Goal: Submit feedback/report problem

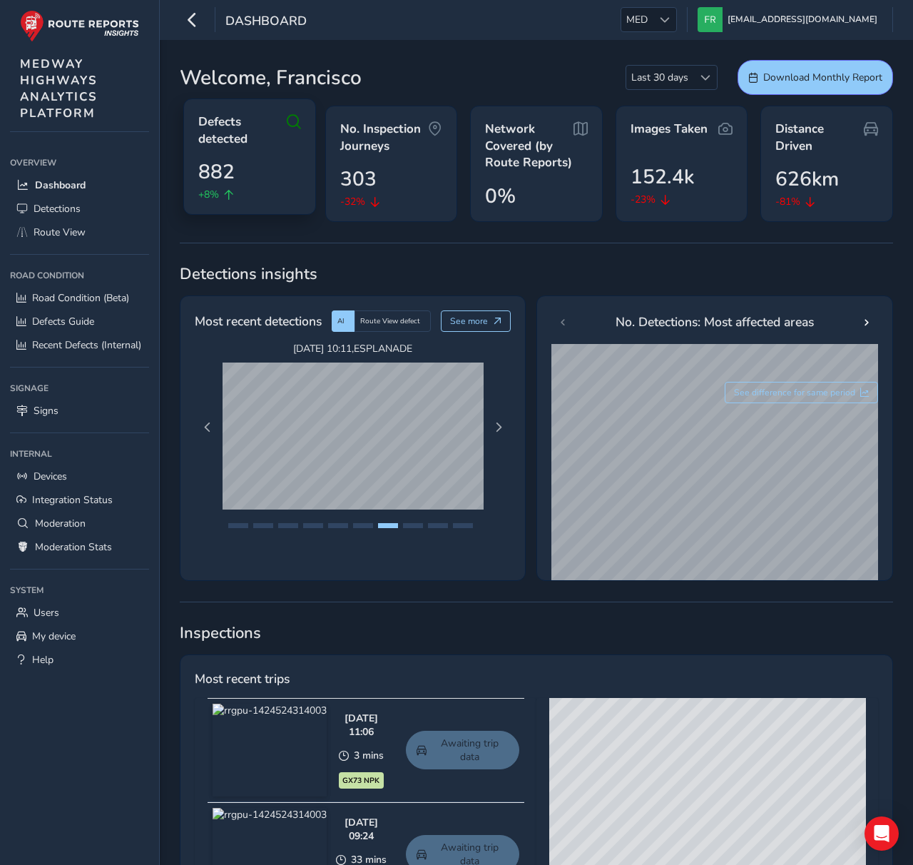
drag, startPoint x: 578, startPoint y: 54, endPoint x: 233, endPoint y: 152, distance: 358.2
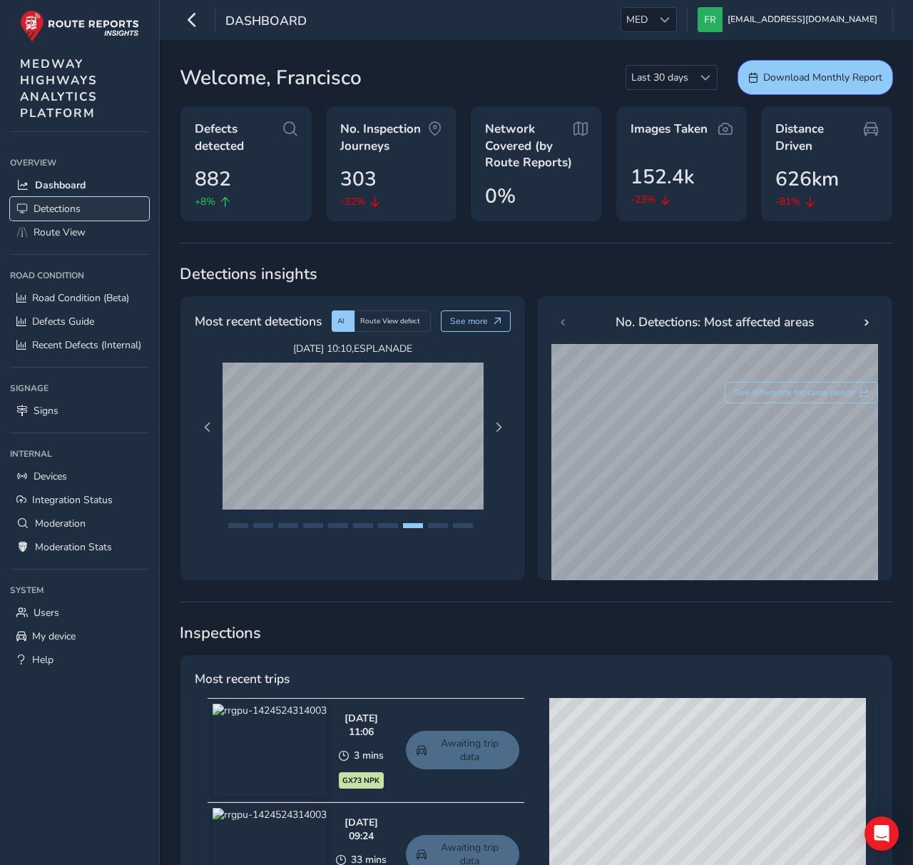
click at [43, 207] on span "Detections" at bounding box center [57, 209] width 47 height 14
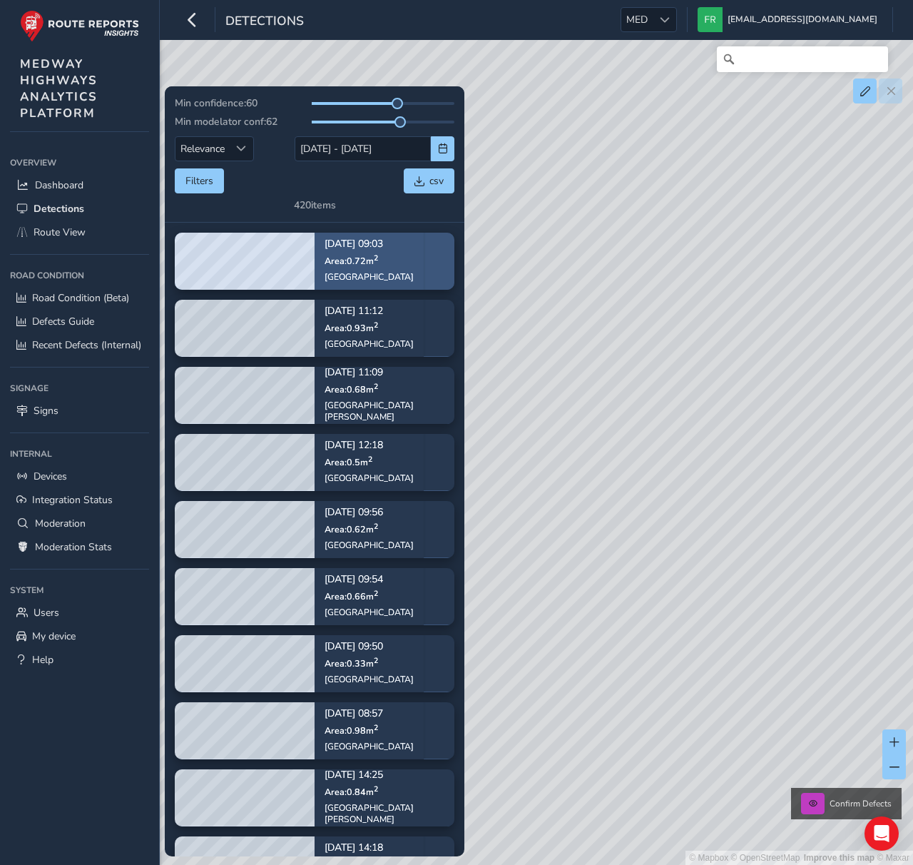
click at [364, 266] on div "Sep 07, 09:03 Area: 0.72 m 2 Watling Street" at bounding box center [369, 261] width 89 height 63
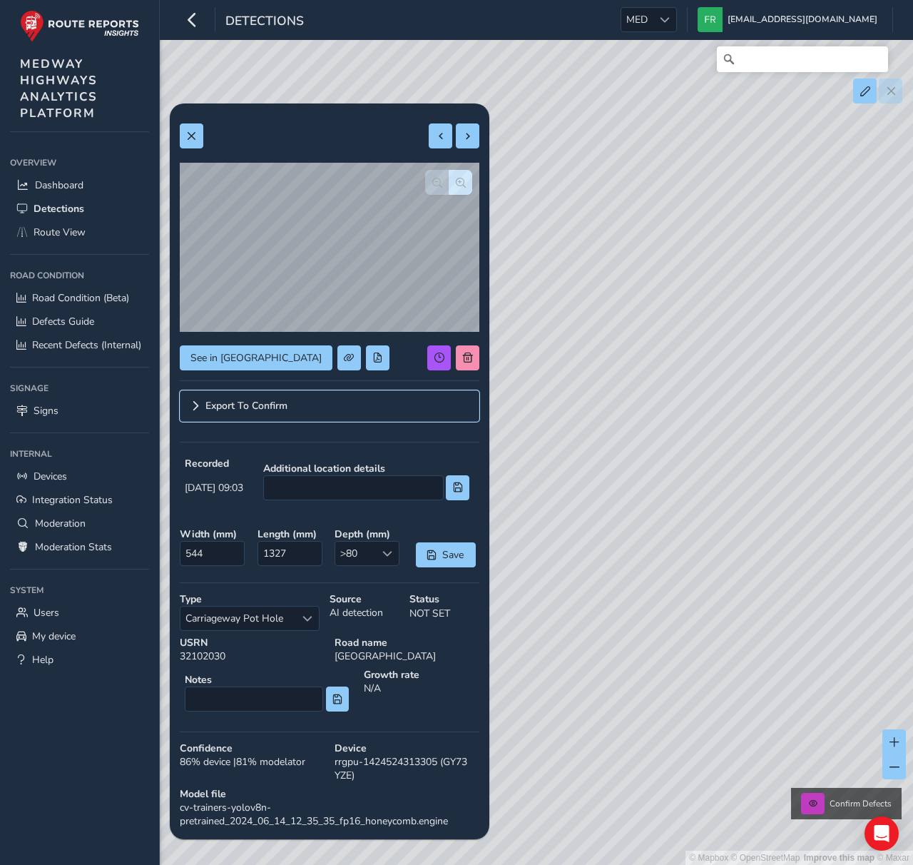
click at [213, 401] on span "Export To Confirm" at bounding box center [246, 406] width 82 height 10
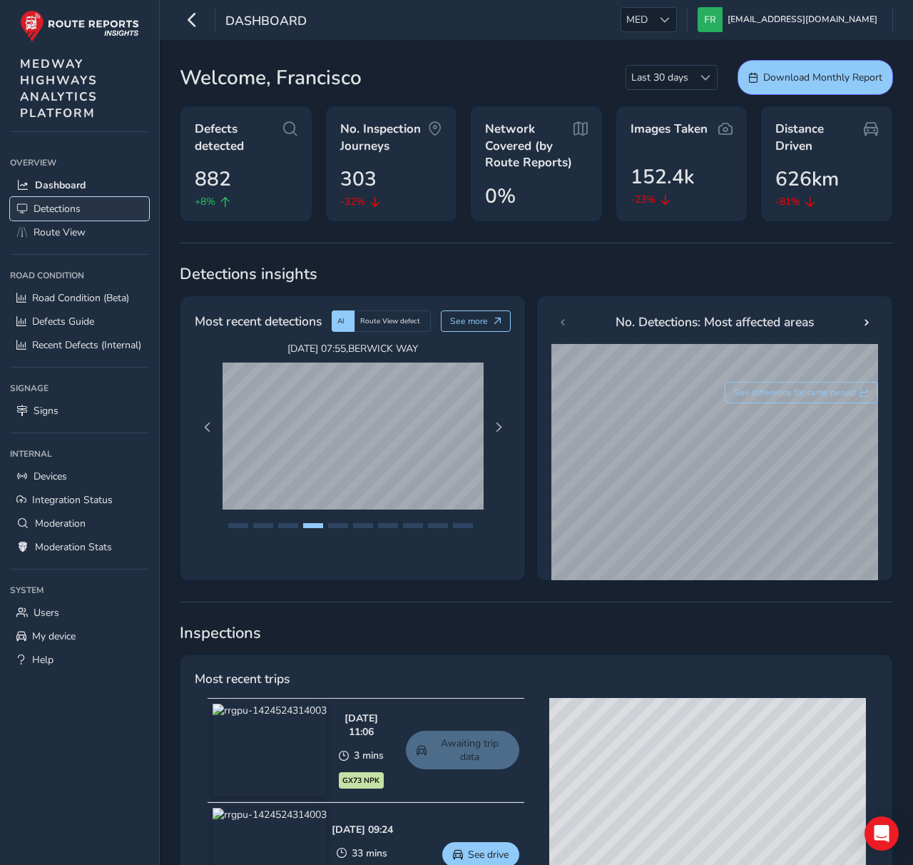
click at [29, 206] on link "Detections" at bounding box center [79, 209] width 139 height 24
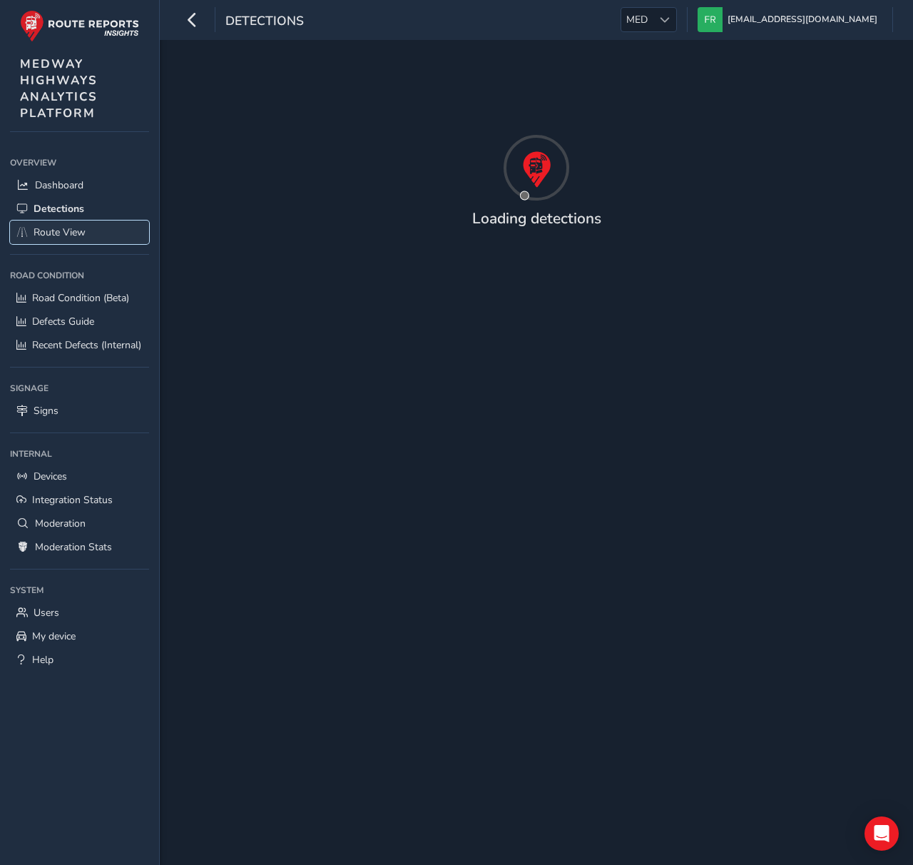
click at [23, 226] on icon at bounding box center [21, 231] width 11 height 11
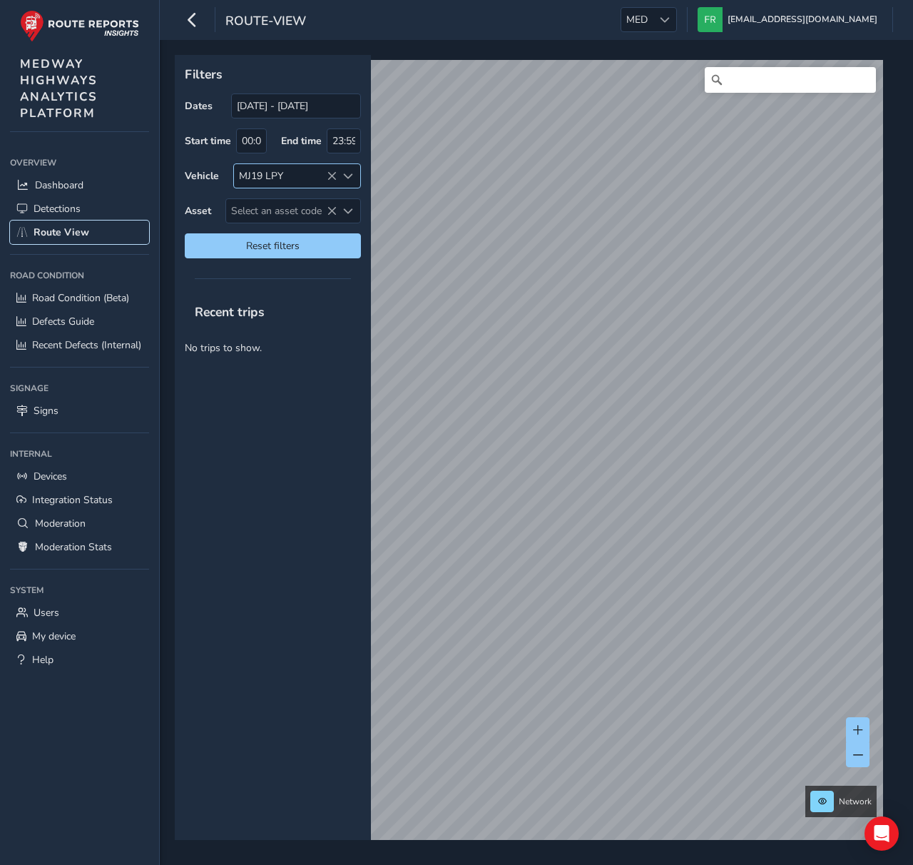
click at [337, 174] on div at bounding box center [349, 176] width 24 height 24
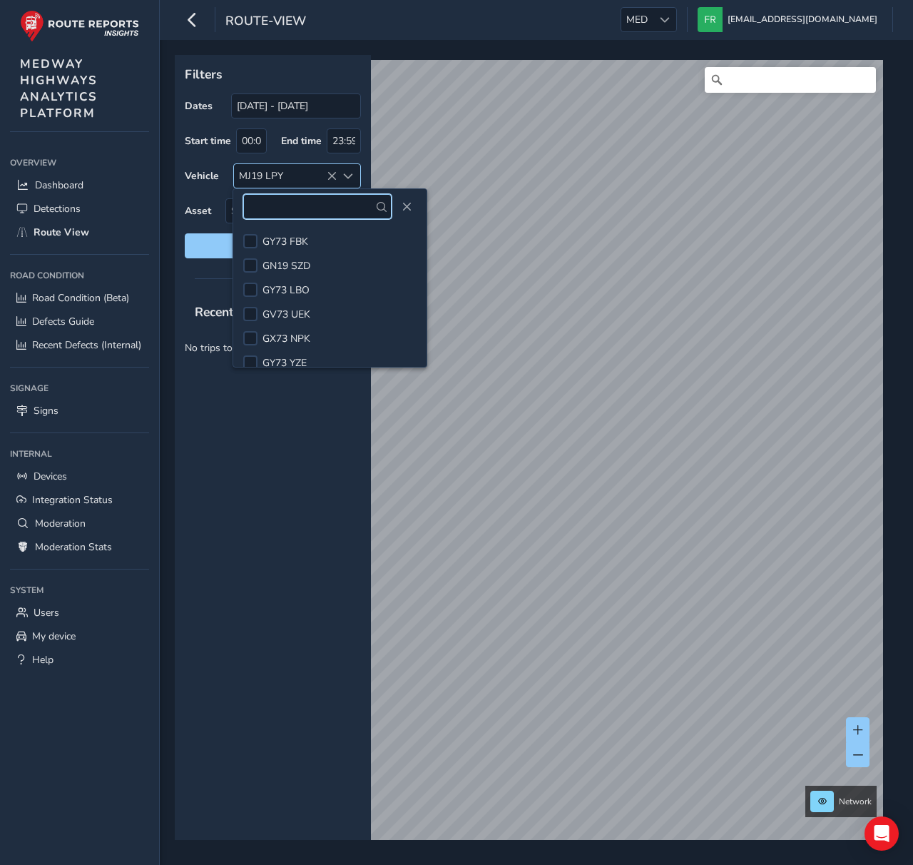
scroll to position [32, 0]
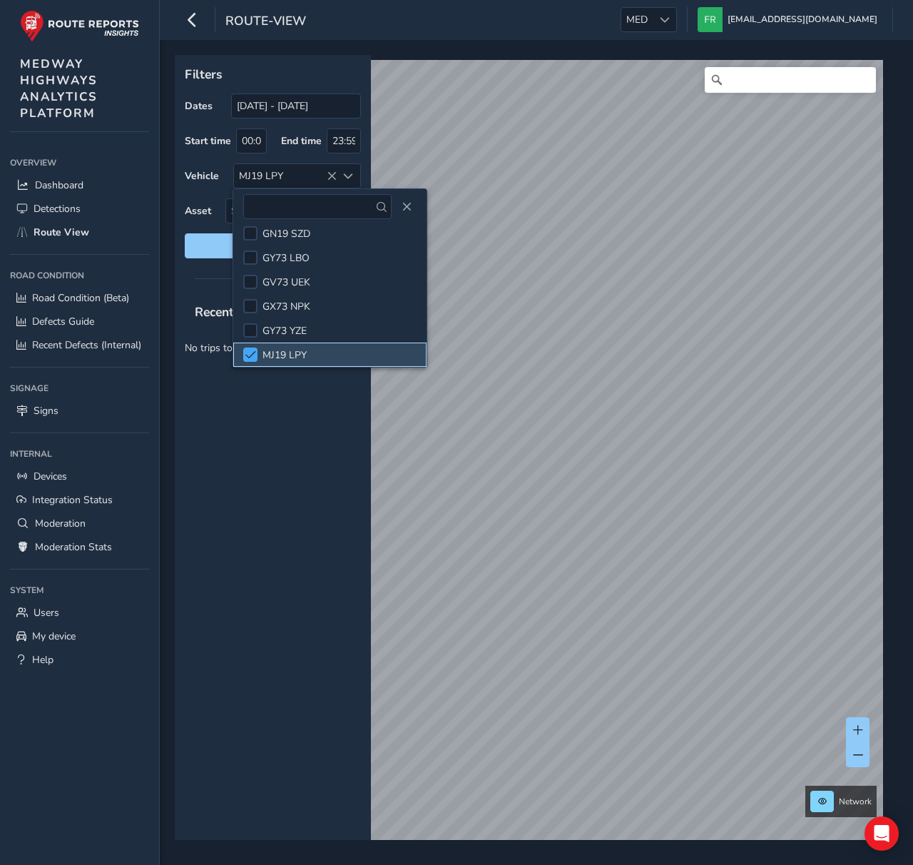
click at [252, 352] on span at bounding box center [250, 355] width 11 height 10
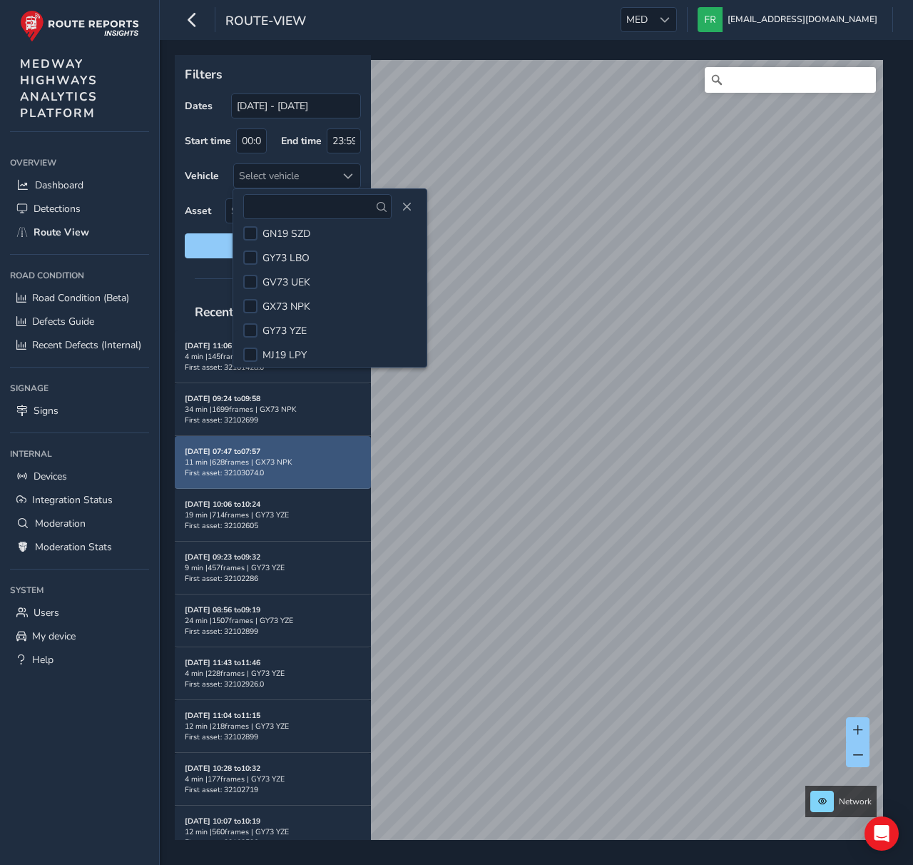
click at [260, 414] on div "[DATE] 09:24 to 09:58 34 min | 1699 frames | GX73 NPK First asset: 32102699" at bounding box center [273, 409] width 176 height 32
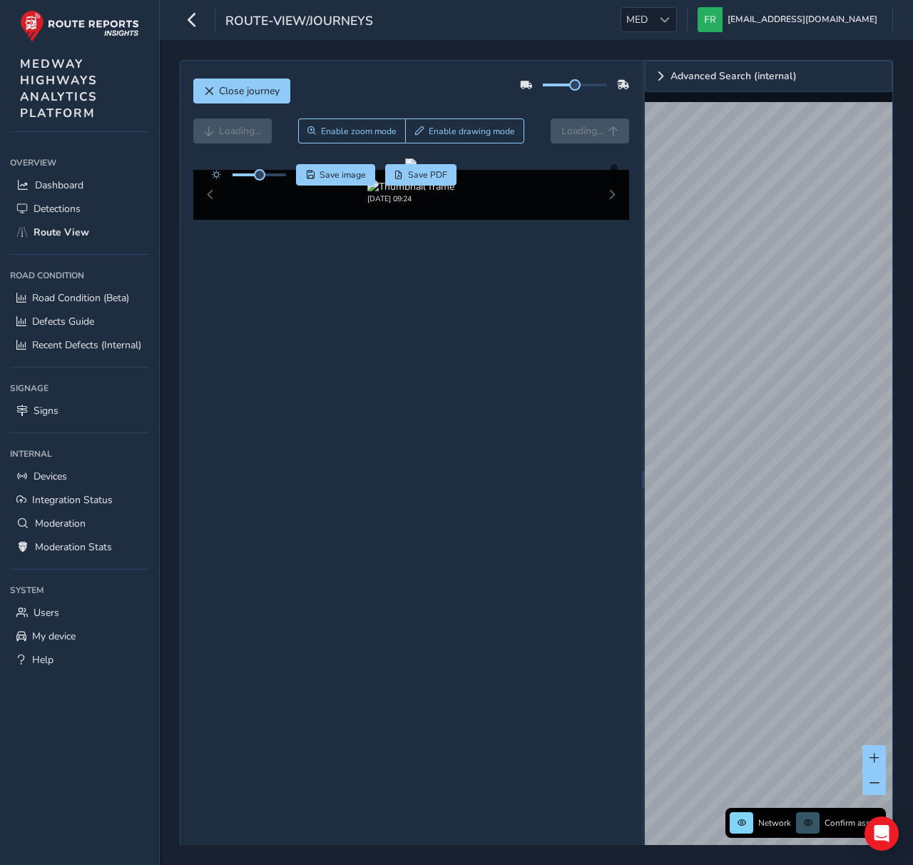
click at [567, 614] on div "Close journey Loading... Enable zoom mode Enable drawing mode Loading... Click …" at bounding box center [411, 480] width 462 height 838
click at [267, 98] on button "Close journey" at bounding box center [241, 90] width 97 height 25
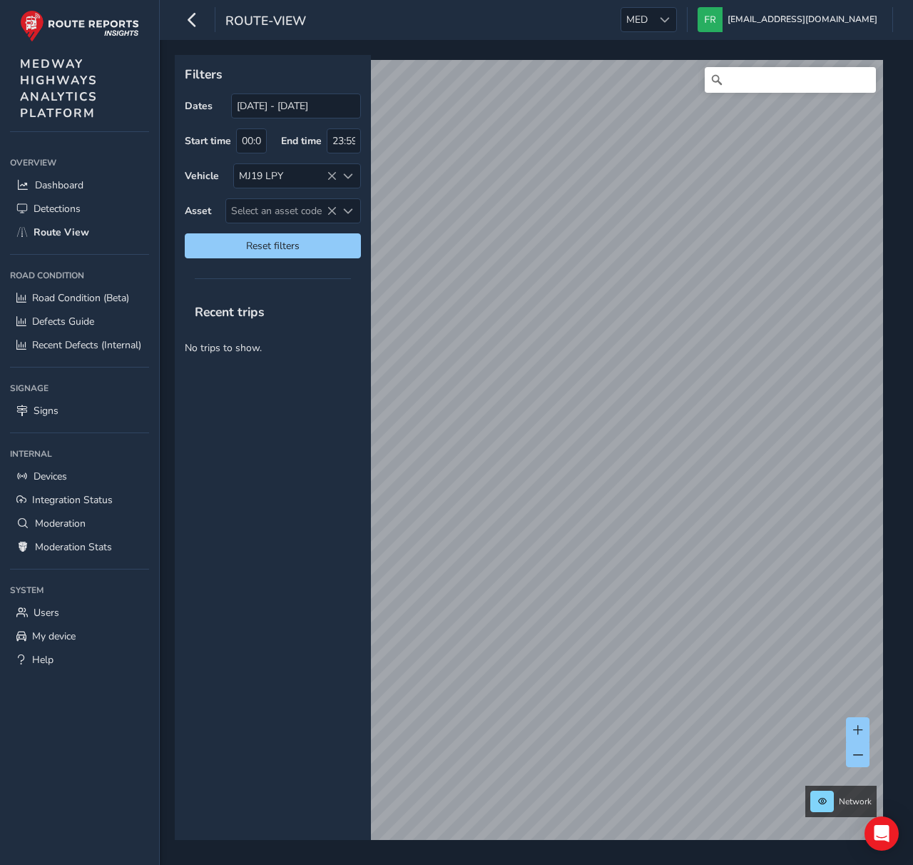
click at [327, 173] on icon at bounding box center [332, 176] width 10 height 10
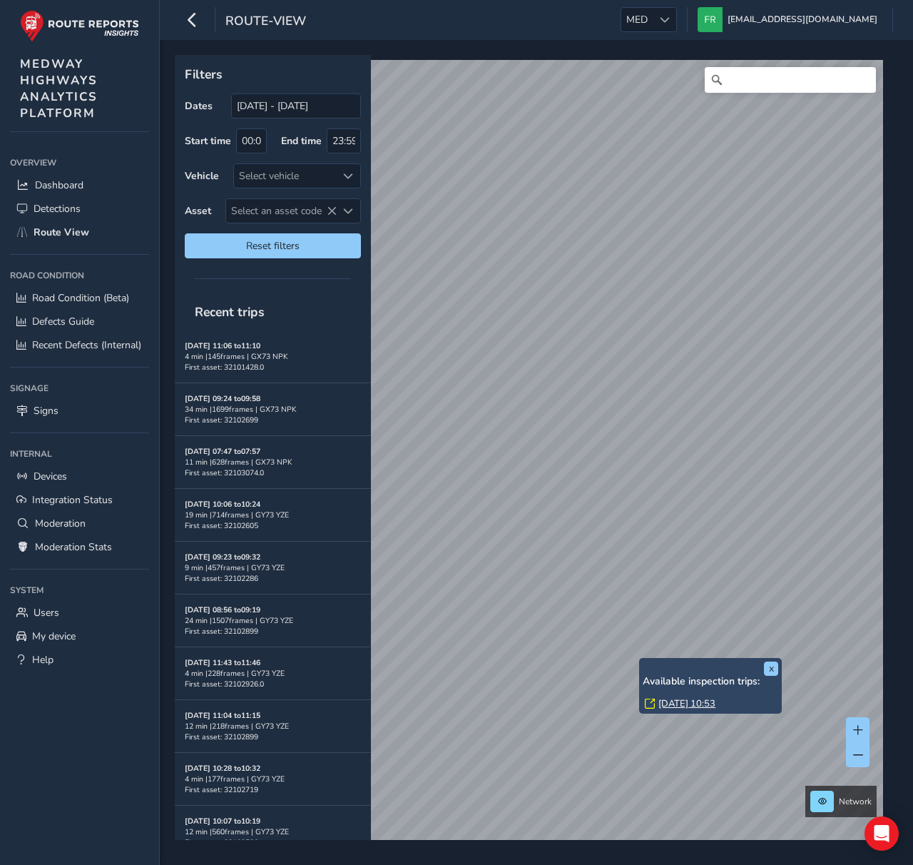
click at [661, 704] on link "[DATE] 10:53" at bounding box center [686, 703] width 57 height 13
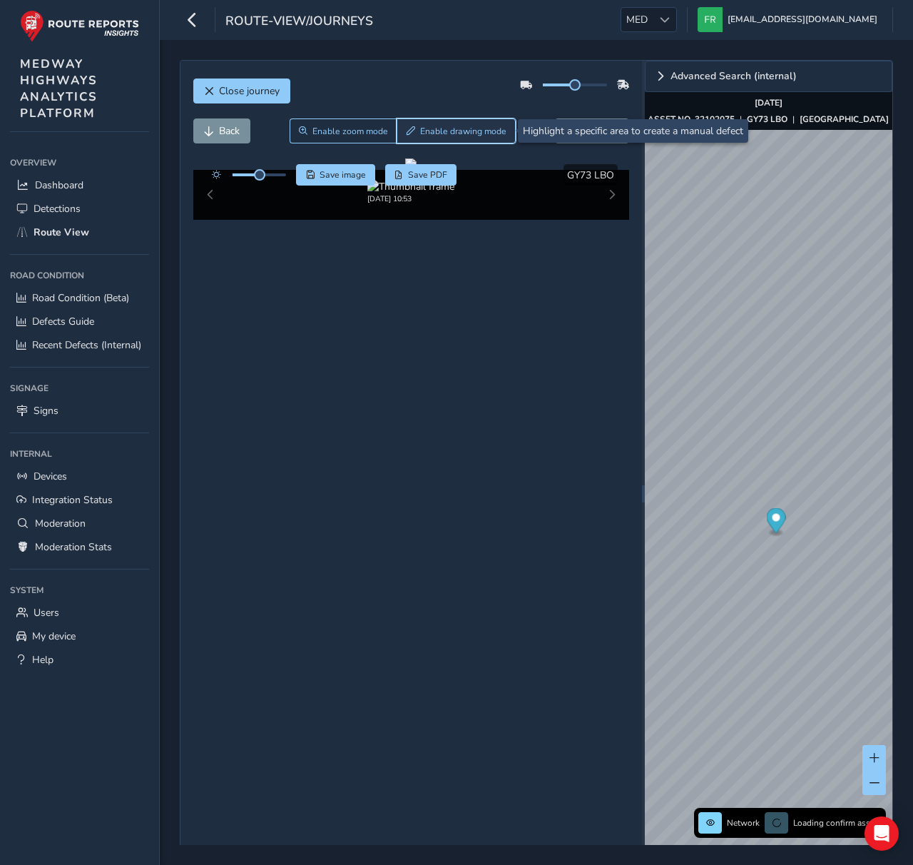
click at [441, 126] on span "Enable drawing mode" at bounding box center [463, 131] width 86 height 11
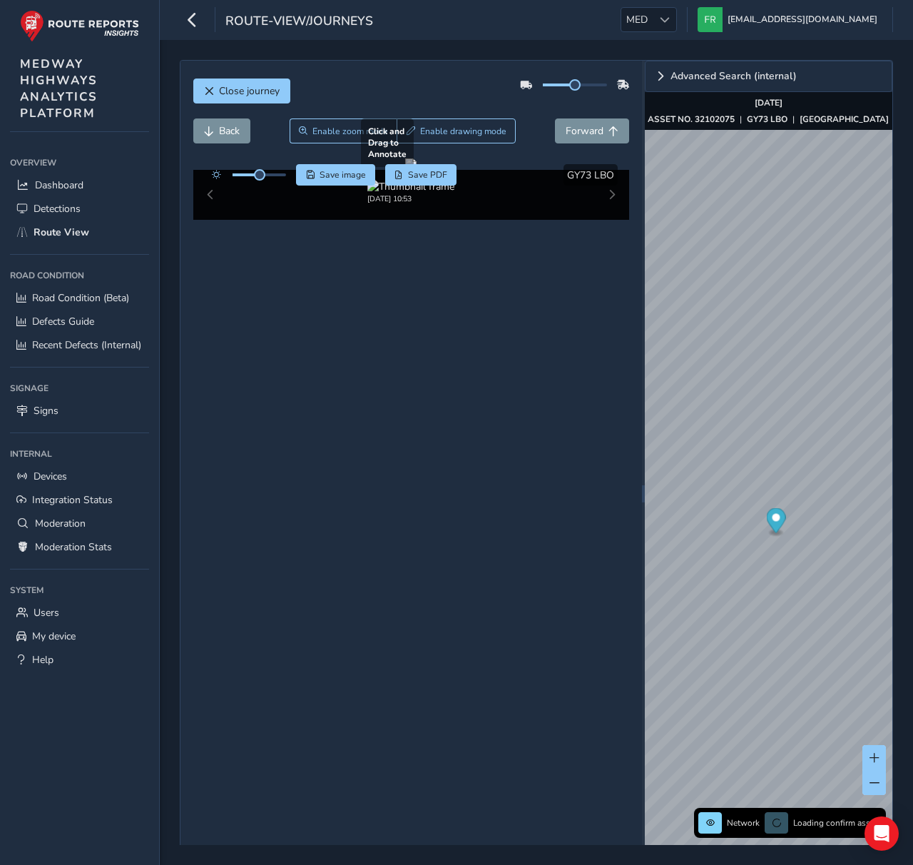
drag, startPoint x: 474, startPoint y: 256, endPoint x: 509, endPoint y: 289, distance: 47.4
click at [417, 170] on div at bounding box center [410, 163] width 11 height 11
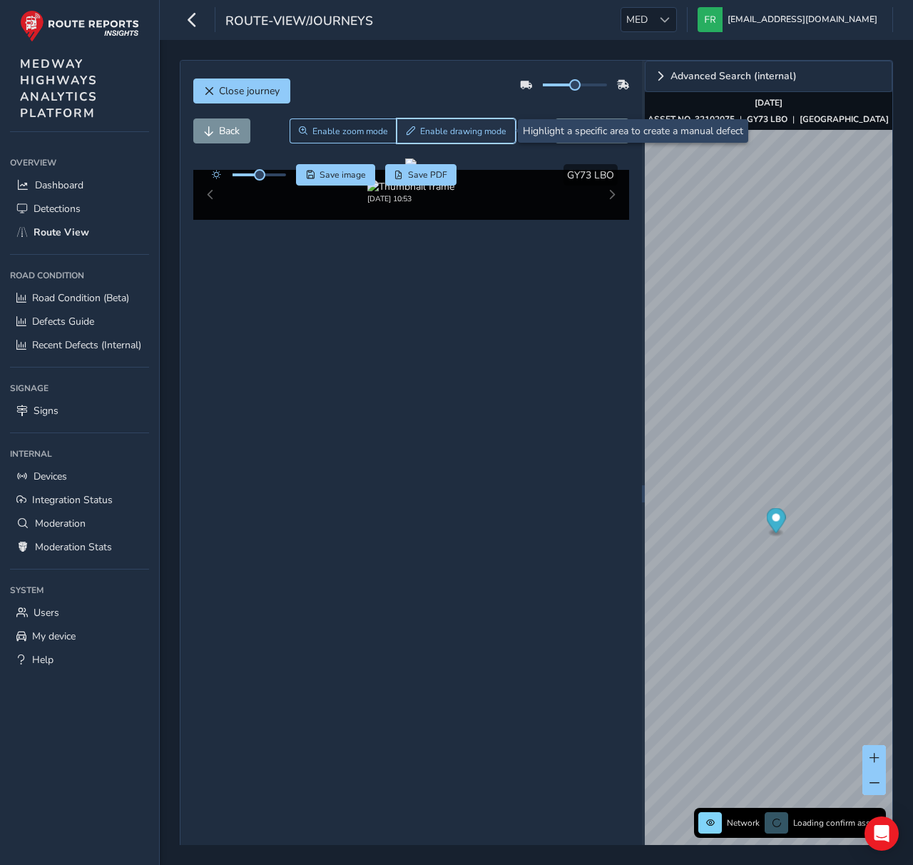
click at [444, 132] on span "Enable drawing mode" at bounding box center [463, 131] width 86 height 11
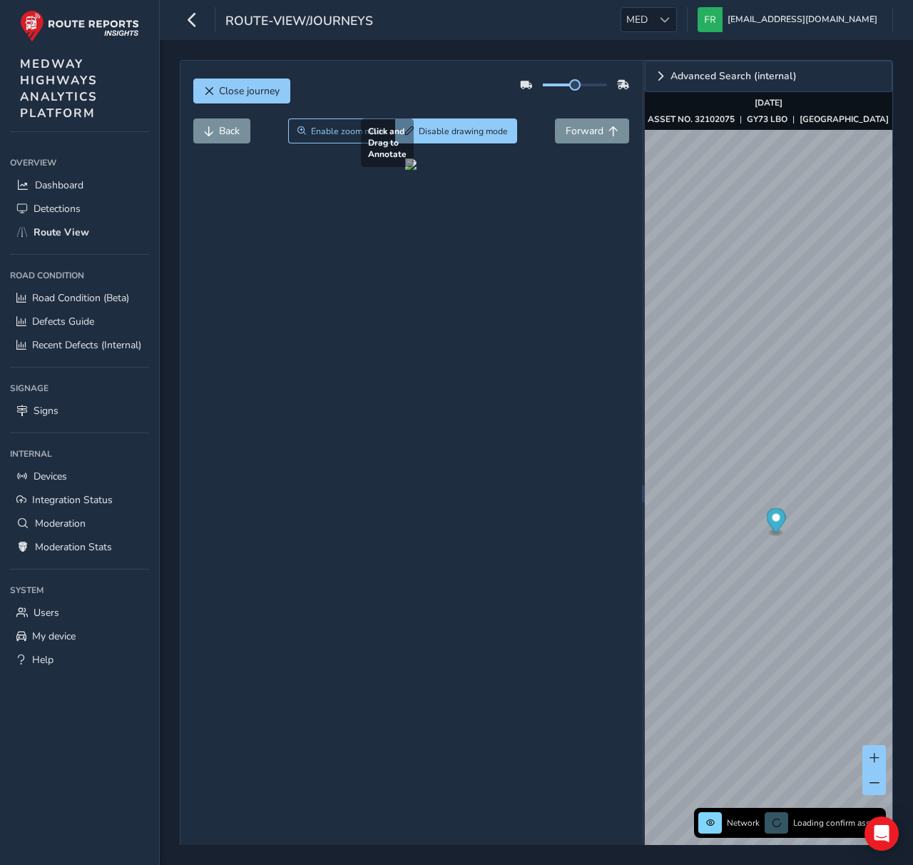
drag, startPoint x: 503, startPoint y: 248, endPoint x: 573, endPoint y: 321, distance: 100.9
click at [417, 170] on div at bounding box center [410, 163] width 11 height 11
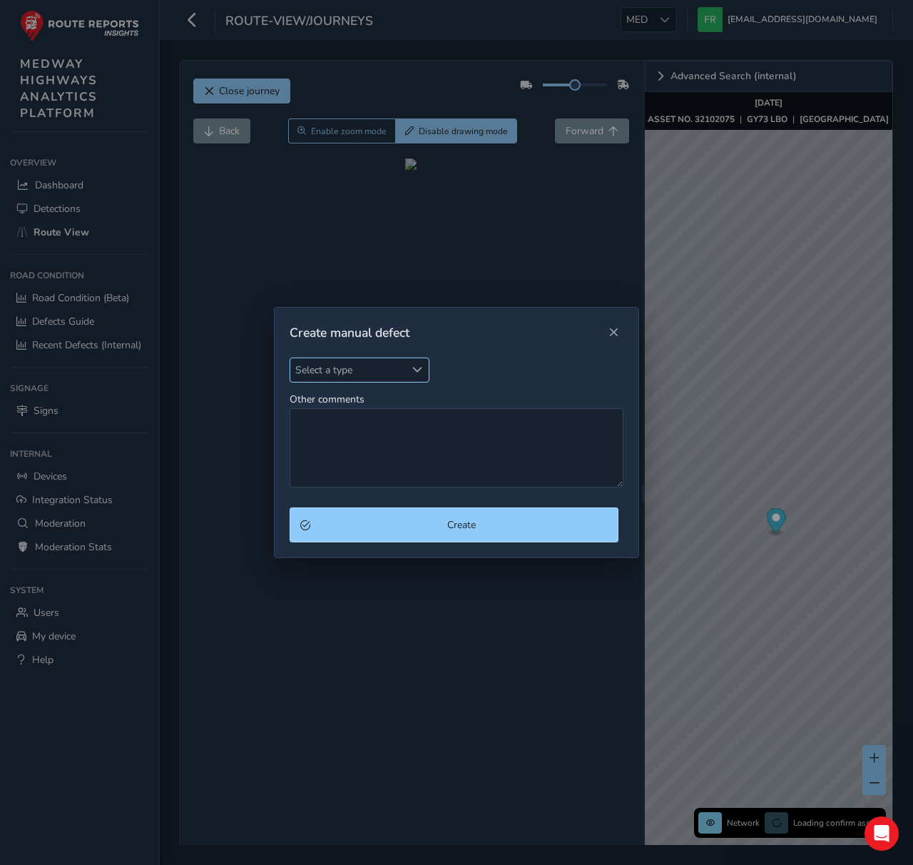
drag, startPoint x: 429, startPoint y: 375, endPoint x: 420, endPoint y: 380, distance: 10.5
click at [429, 375] on div "Select a type Select a type Other comments" at bounding box center [457, 422] width 334 height 131
click at [404, 378] on span "Select a type" at bounding box center [347, 370] width 115 height 24
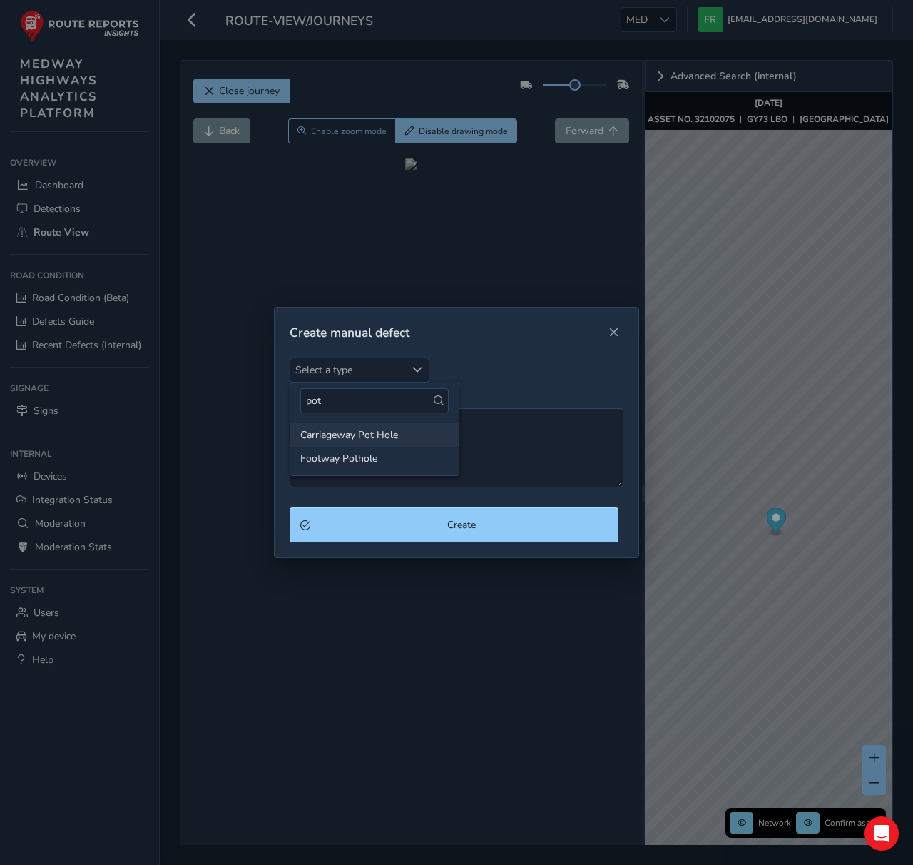
type input "pot"
click at [404, 429] on li "Carriageway Pot Hole" at bounding box center [374, 435] width 168 height 24
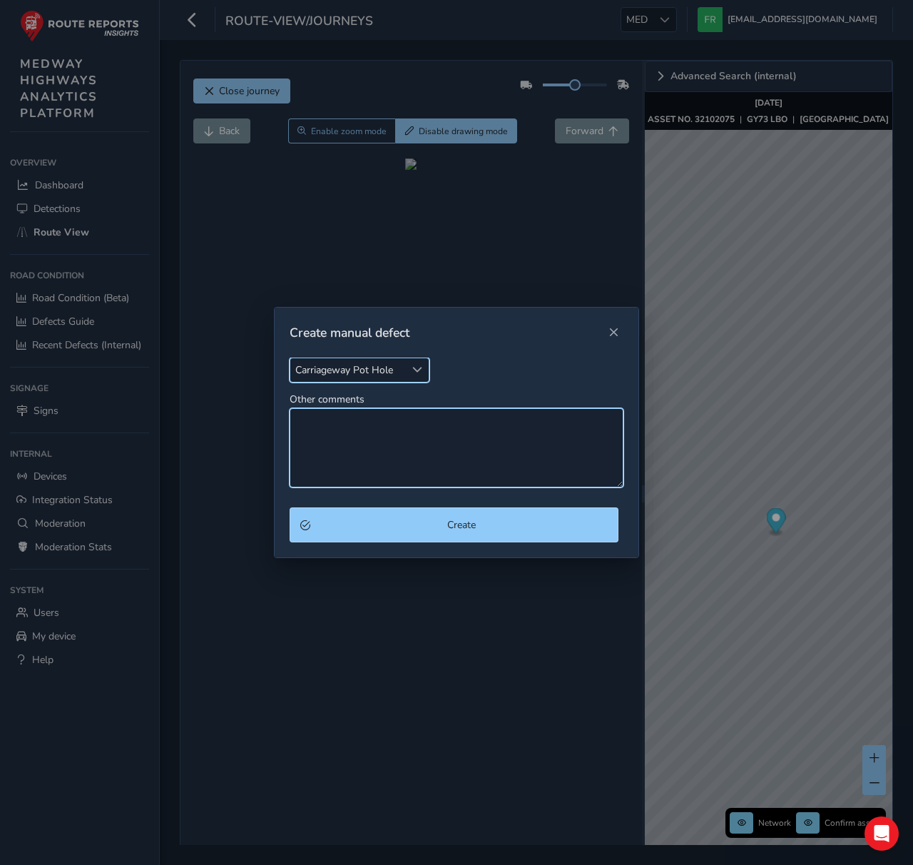
click at [444, 457] on textarea "Other comments" at bounding box center [457, 447] width 334 height 79
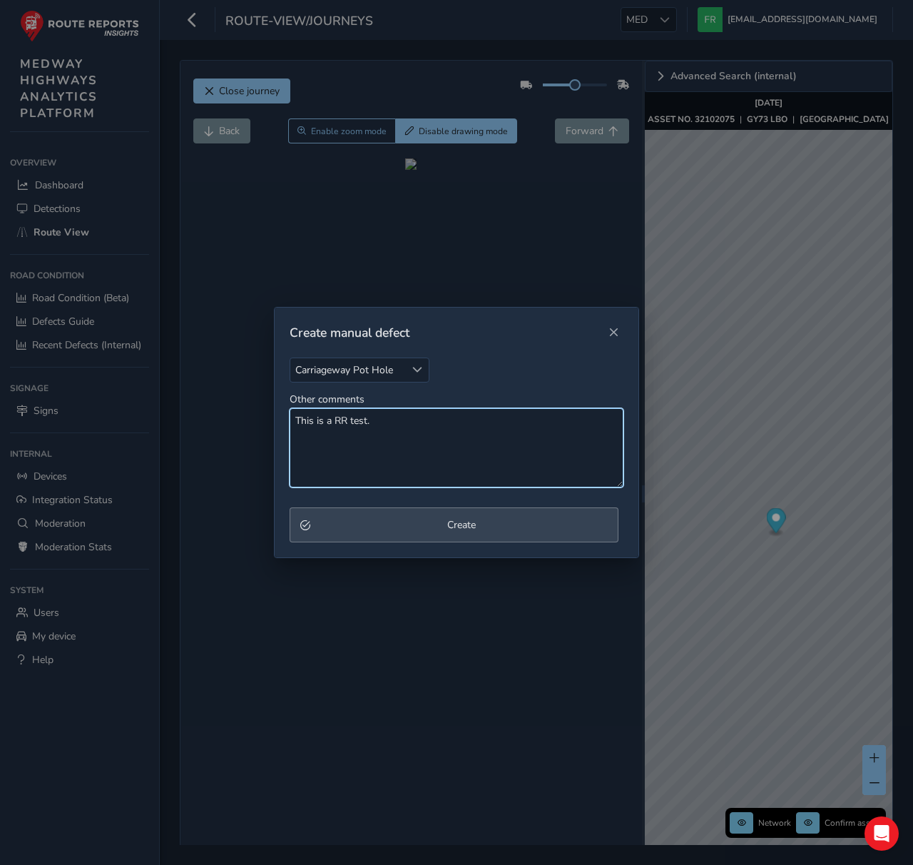
type textarea "This is a RR test."
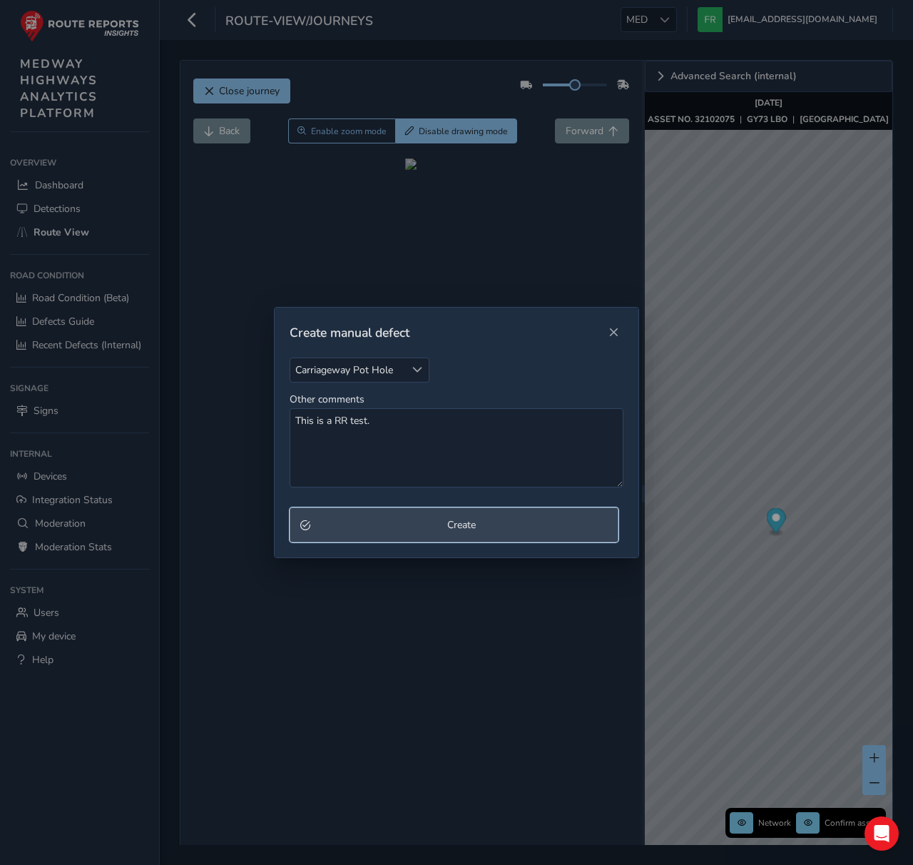
click at [480, 521] on span "Create" at bounding box center [461, 525] width 293 height 14
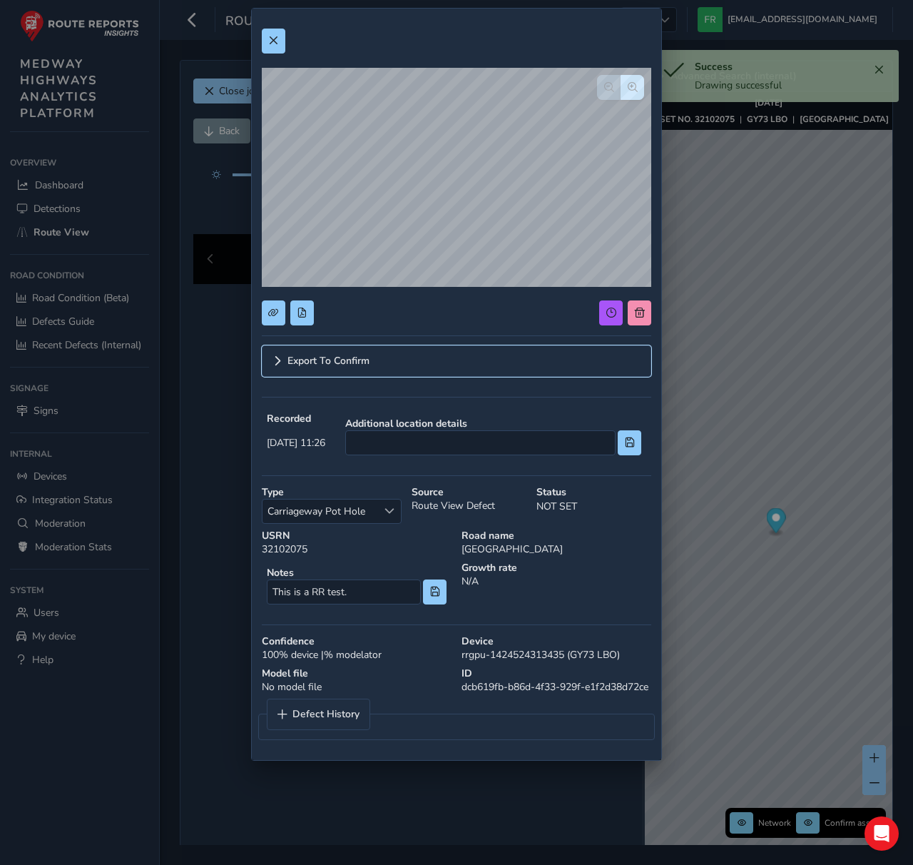
click at [363, 364] on span "Export To Confirm" at bounding box center [329, 361] width 82 height 10
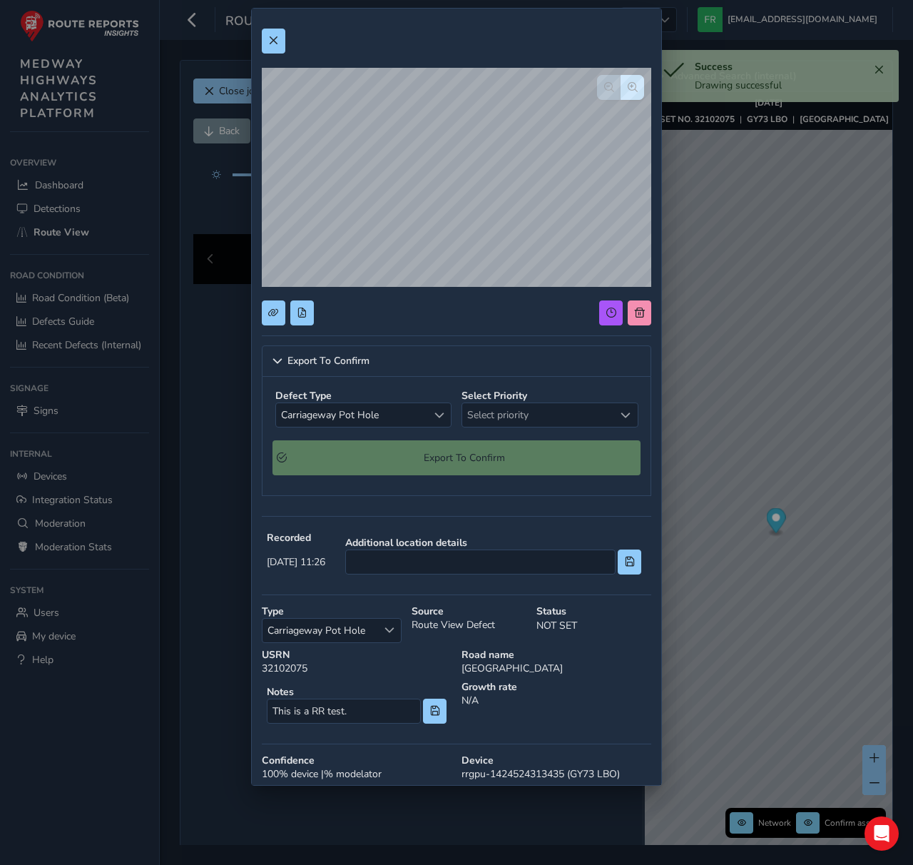
click at [695, 410] on div "Export To Confirm Defect Type Carriageway Pot Hole Carriageway Pot Hole Select …" at bounding box center [456, 432] width 913 height 865
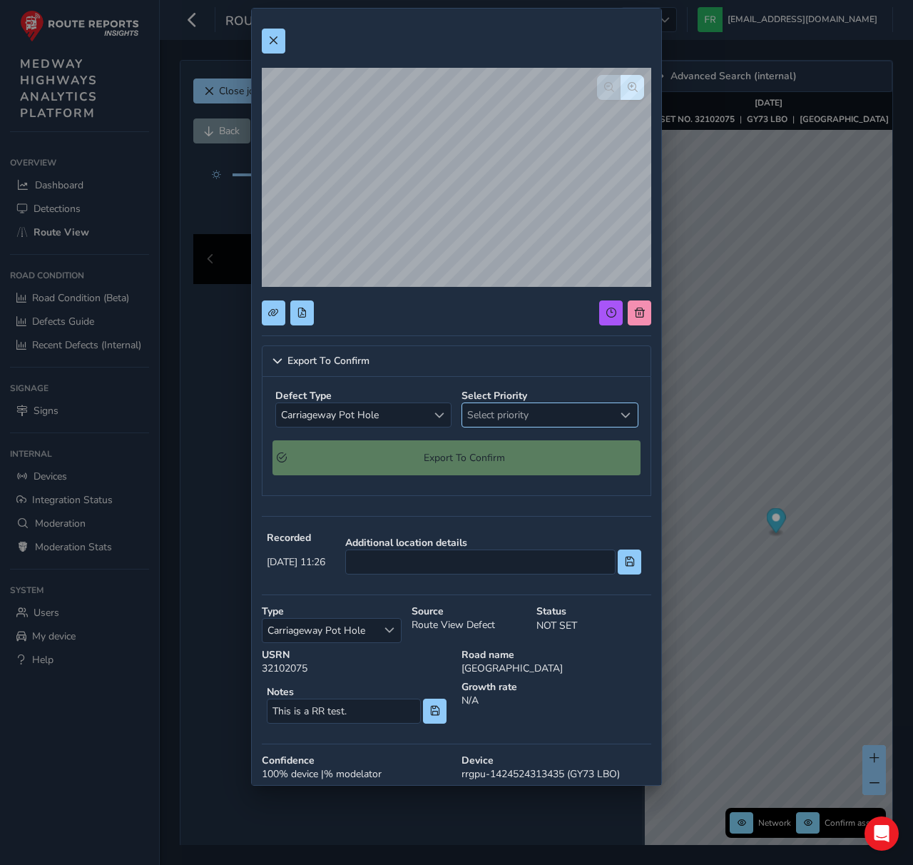
click at [527, 407] on span "Select priority" at bounding box center [538, 415] width 152 height 24
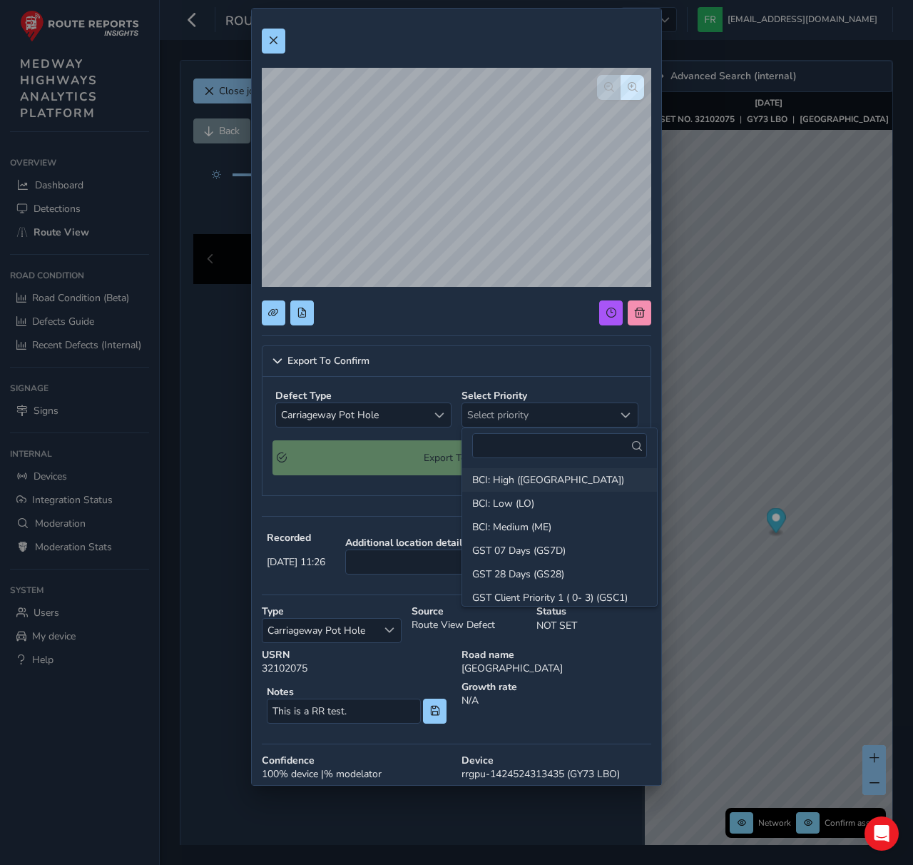
click at [512, 480] on li "BCI: High ([GEOGRAPHIC_DATA])" at bounding box center [559, 480] width 195 height 24
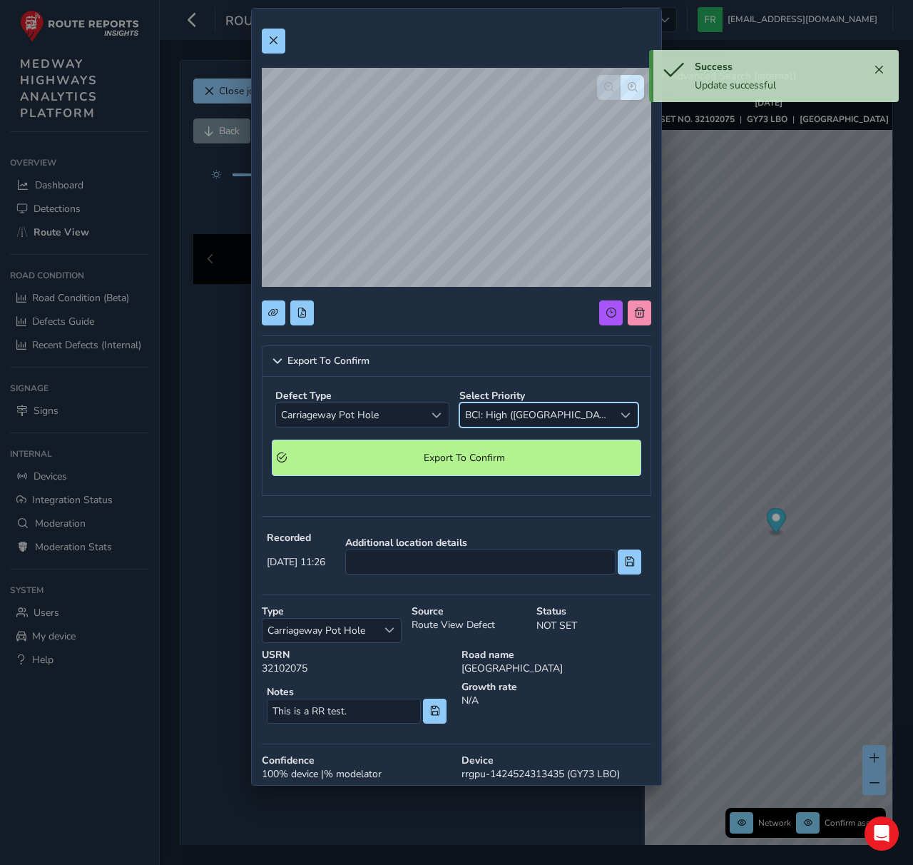
click at [505, 464] on button "Export To Confirm" at bounding box center [457, 457] width 368 height 35
